Goal: Information Seeking & Learning: Learn about a topic

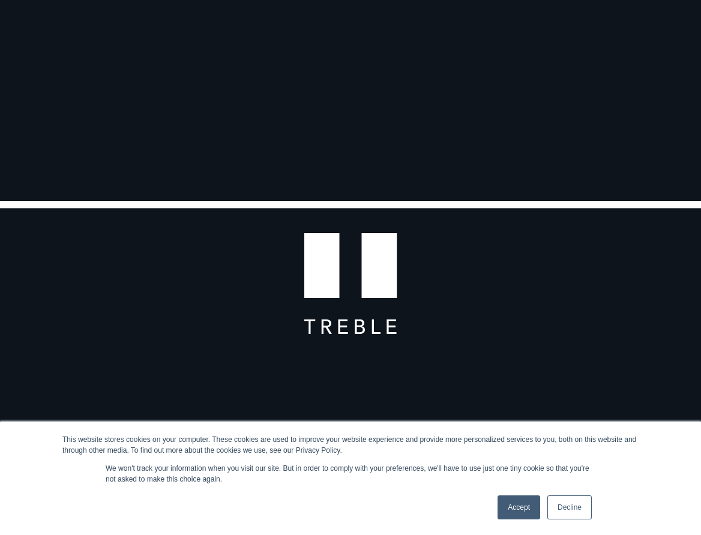
scroll to position [1, 1]
click at [517, 504] on link "Accept" at bounding box center [518, 507] width 43 height 24
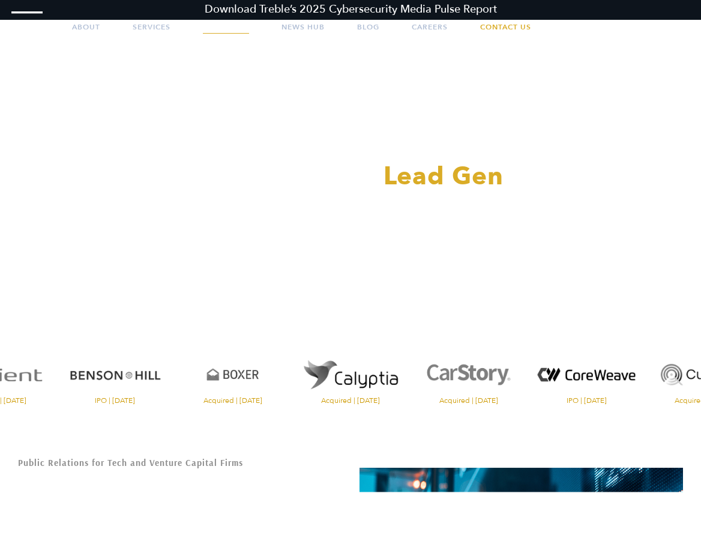
click at [243, 34] on link "Portfolio" at bounding box center [226, 27] width 46 height 30
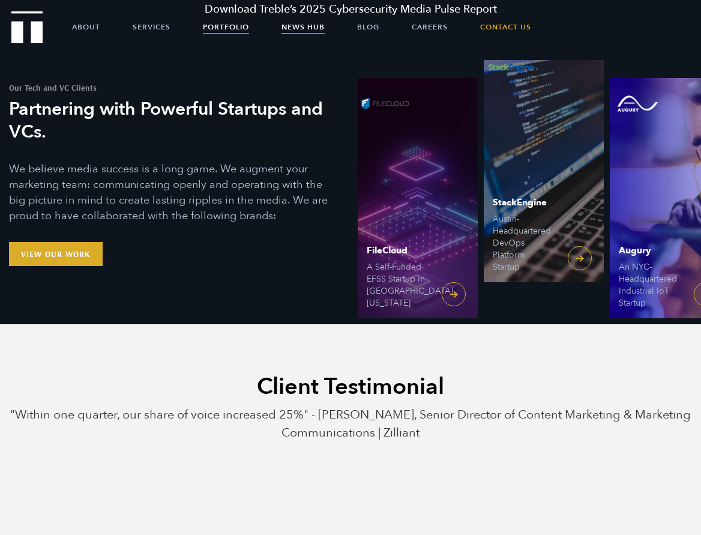
click at [298, 31] on link "News Hub" at bounding box center [302, 27] width 43 height 30
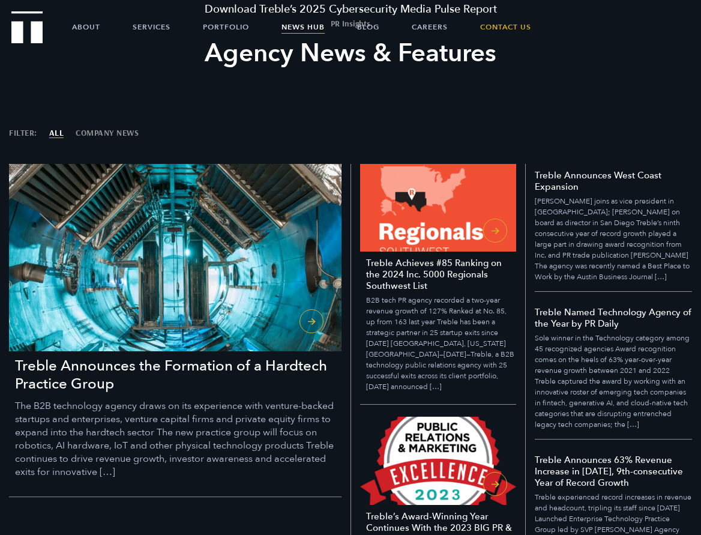
scroll to position [67, 0]
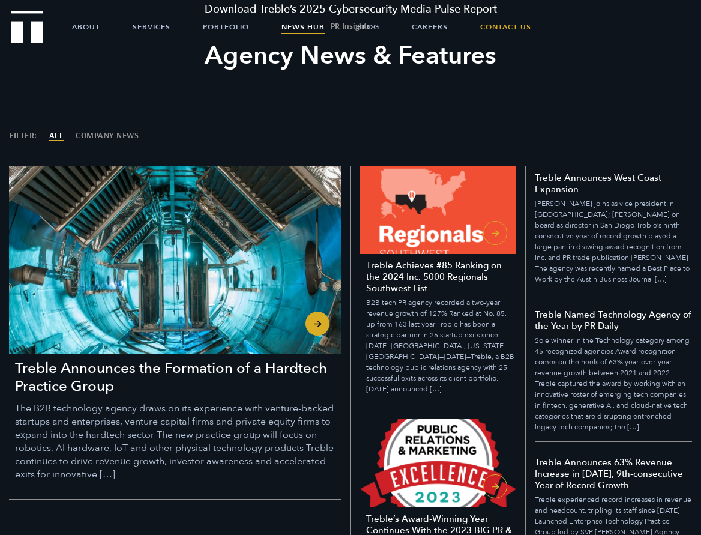
click at [118, 360] on h3 "Treble Announces the Formation of a Hardtech Practice Group" at bounding box center [178, 377] width 326 height 36
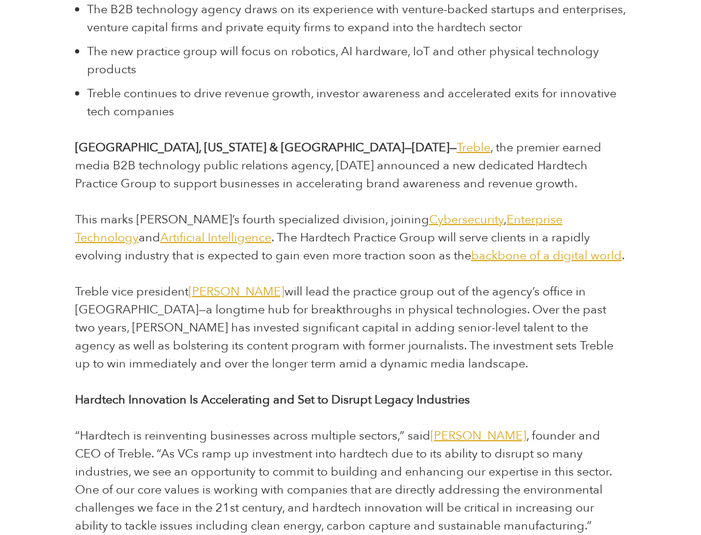
scroll to position [382, 0]
